Goal: Transaction & Acquisition: Purchase product/service

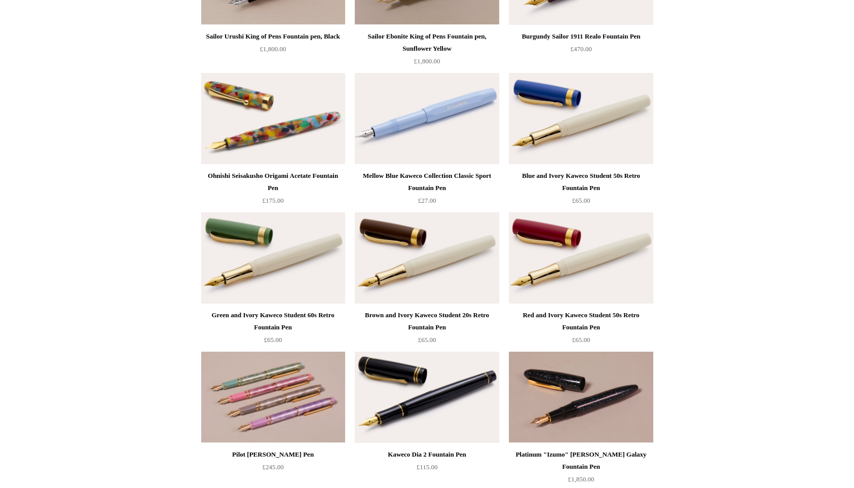
scroll to position [3399, 0]
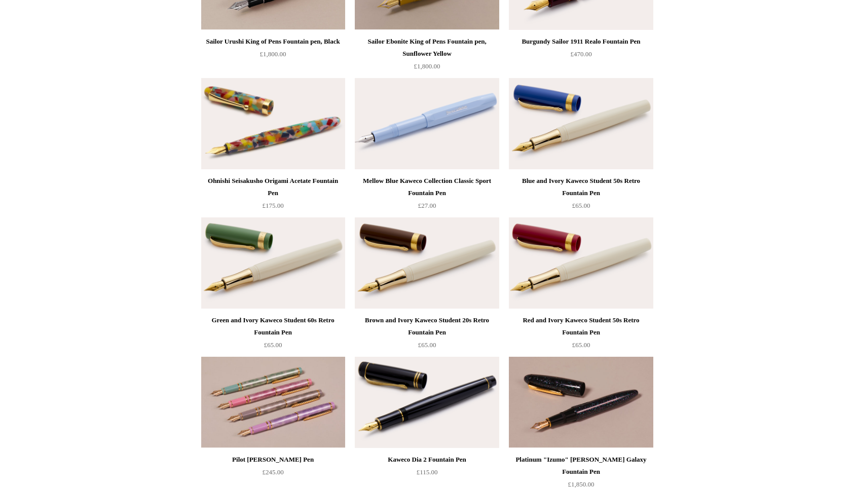
click at [432, 171] on div "Only -5 left! Mellow Blue Kaweco Collection Classic Sport Fountain Pen £27.00" at bounding box center [427, 147] width 144 height 138
click at [419, 160] on img at bounding box center [427, 123] width 144 height 91
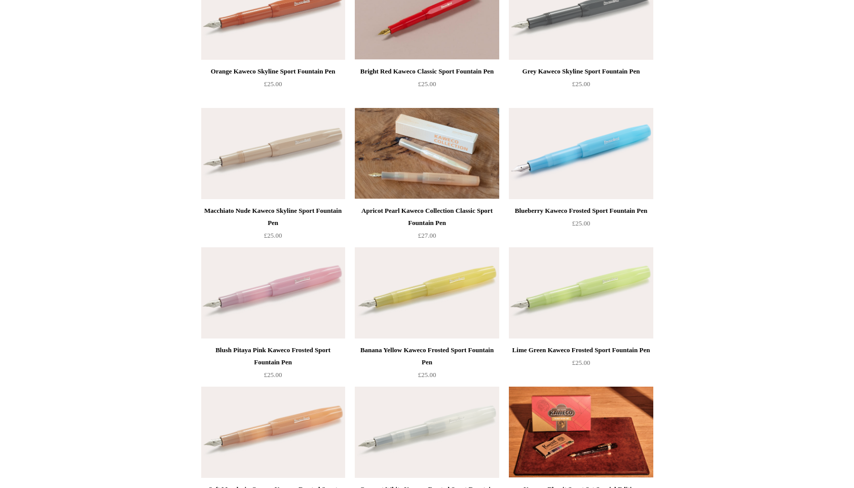
scroll to position [0, 0]
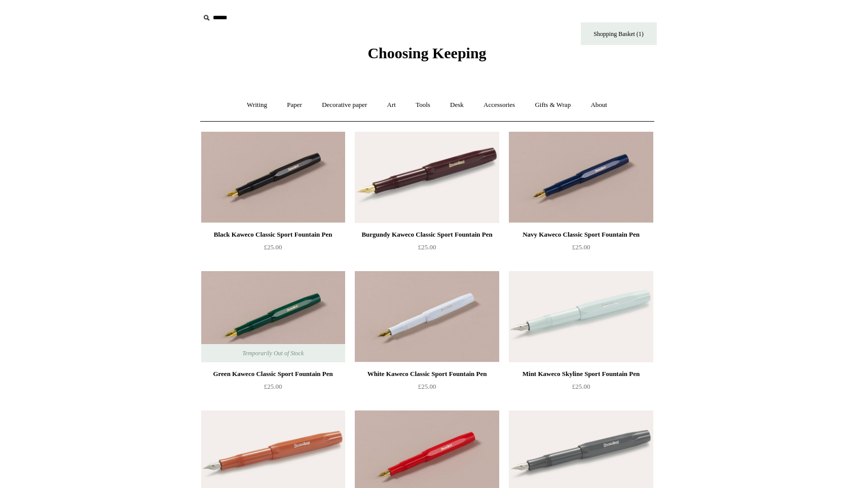
click at [383, 57] on span "Choosing Keeping" at bounding box center [426, 53] width 119 height 17
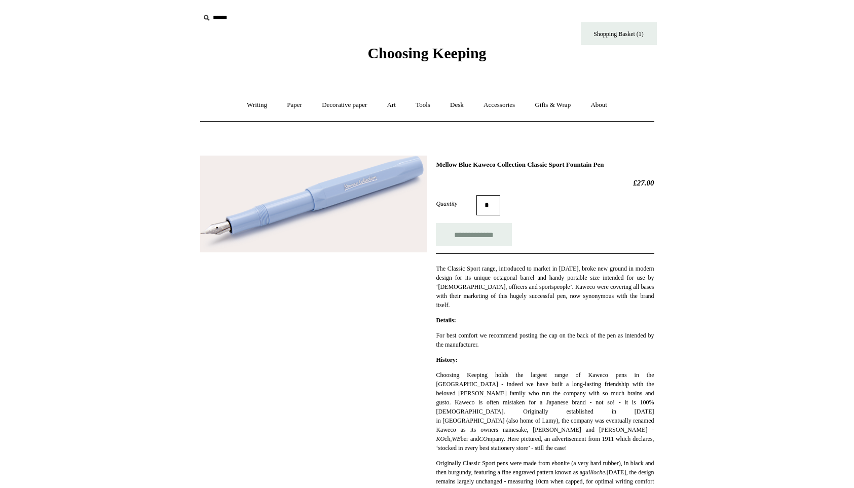
scroll to position [249, 0]
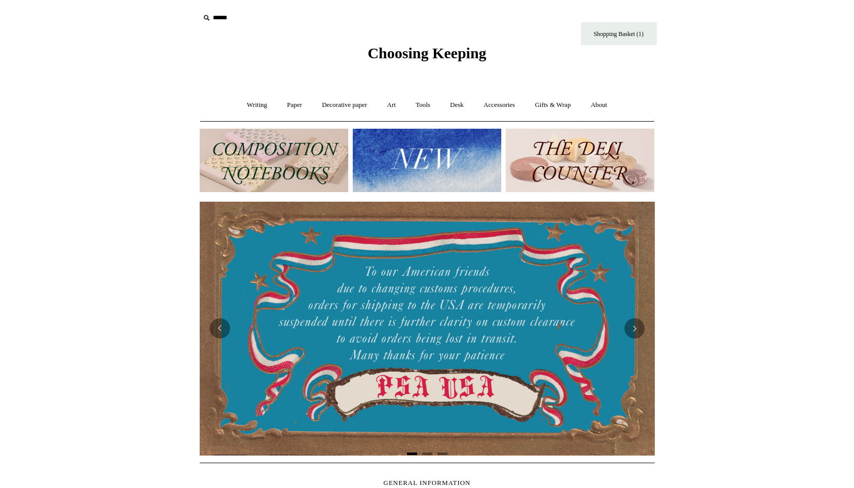
scroll to position [178, 0]
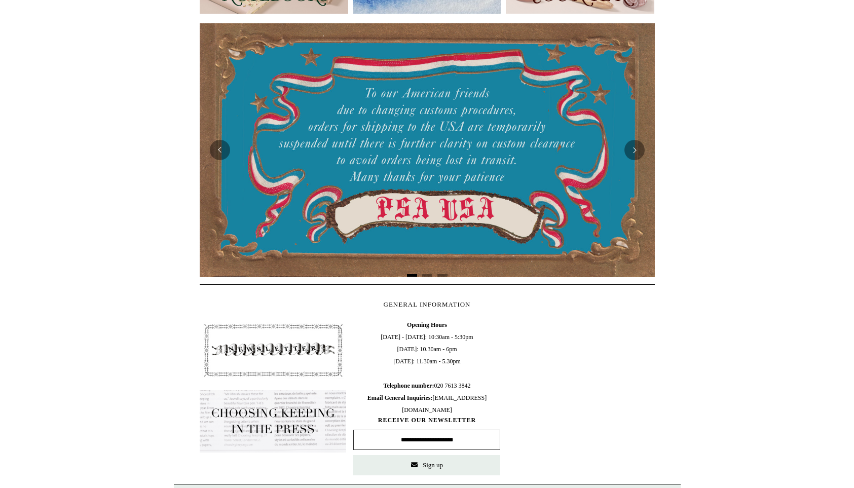
click at [376, 163] on img at bounding box center [427, 149] width 455 height 253
